Goal: Transaction & Acquisition: Book appointment/travel/reservation

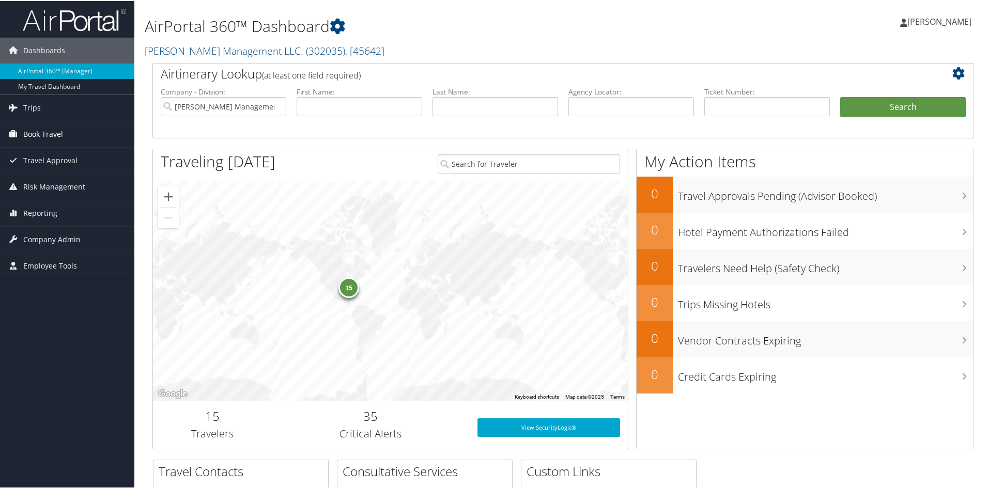
click at [58, 132] on span "Book Travel" at bounding box center [43, 133] width 40 height 26
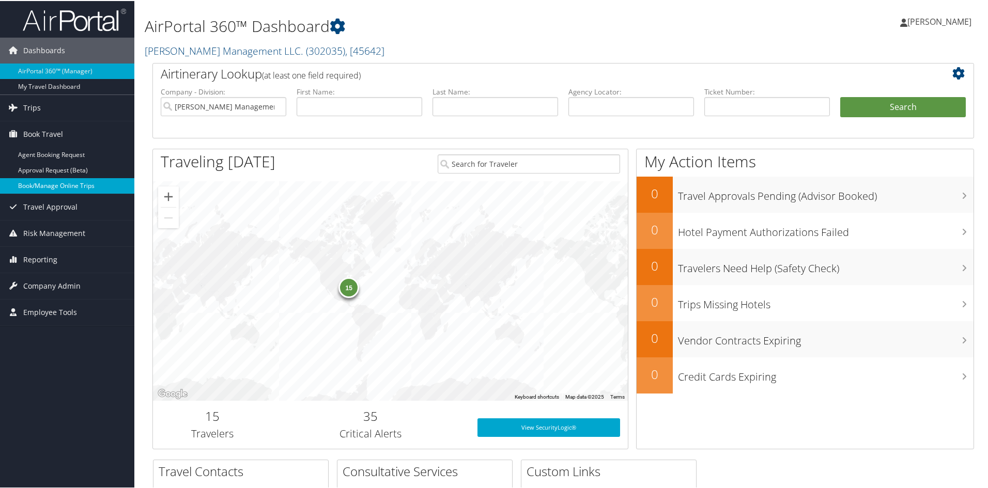
click at [56, 185] on link "Book/Manage Online Trips" at bounding box center [67, 185] width 134 height 16
click at [73, 186] on link "Book/Manage Online Trips" at bounding box center [67, 185] width 134 height 16
